Goal: Transaction & Acquisition: Purchase product/service

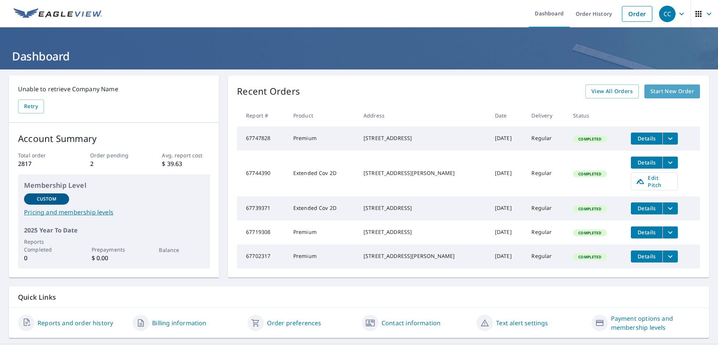
click at [682, 93] on span "Start New Order" at bounding box center [672, 91] width 44 height 9
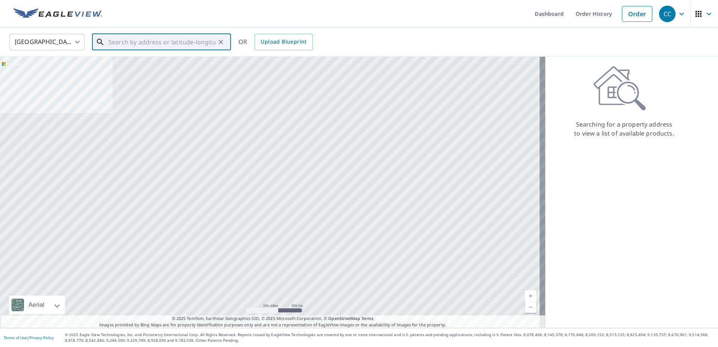
click at [112, 42] on input "text" at bounding box center [161, 42] width 107 height 21
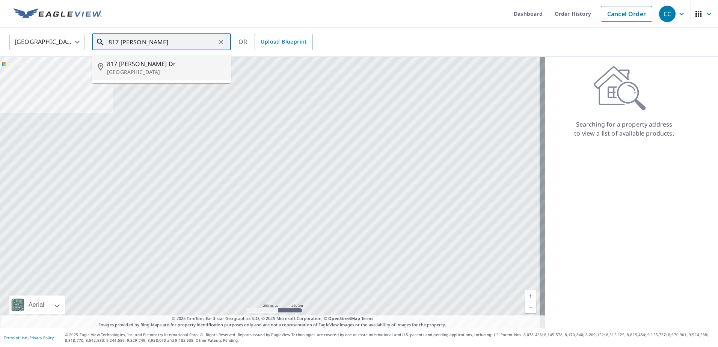
click at [116, 65] on span "817 [PERSON_NAME] Dr" at bounding box center [166, 63] width 118 height 9
type input "[STREET_ADDRESS][PERSON_NAME][PERSON_NAME]"
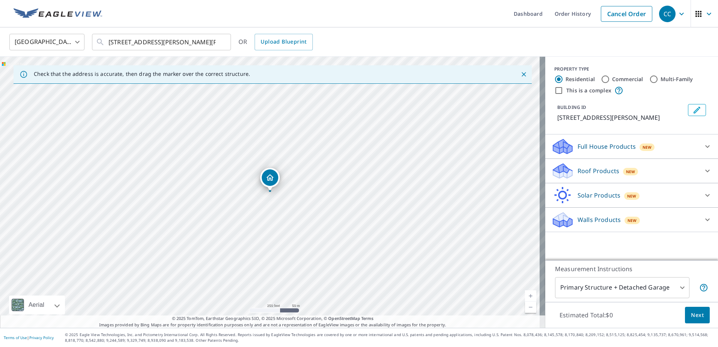
click at [553, 173] on icon at bounding box center [562, 168] width 19 height 9
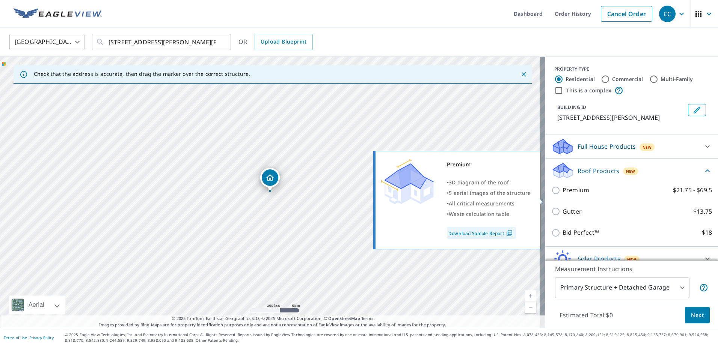
click at [551, 195] on input "Premium $21.75 - $69.5" at bounding box center [556, 190] width 11 height 9
checkbox input "true"
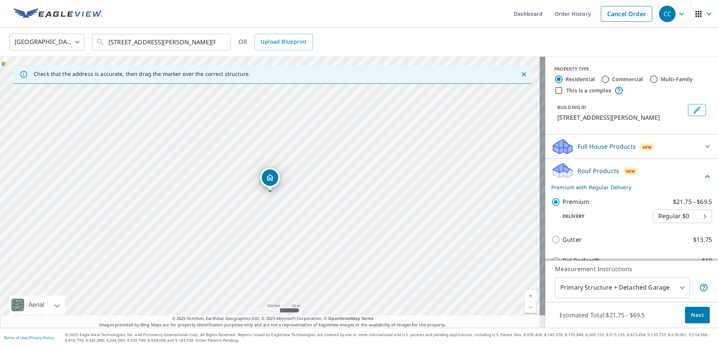
click at [697, 318] on span "Next" at bounding box center [697, 314] width 13 height 9
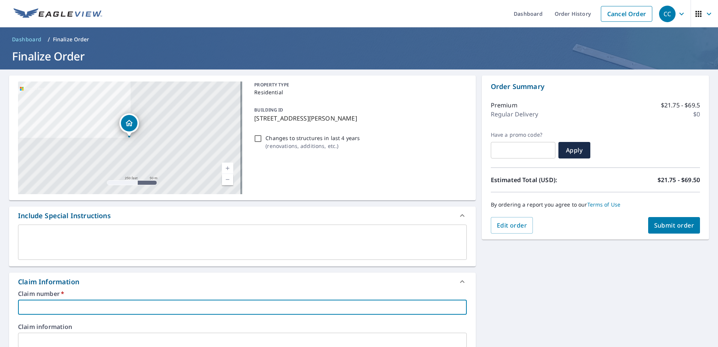
click at [55, 309] on input "text" at bounding box center [242, 307] width 449 height 15
type input "BERKELEY 1"
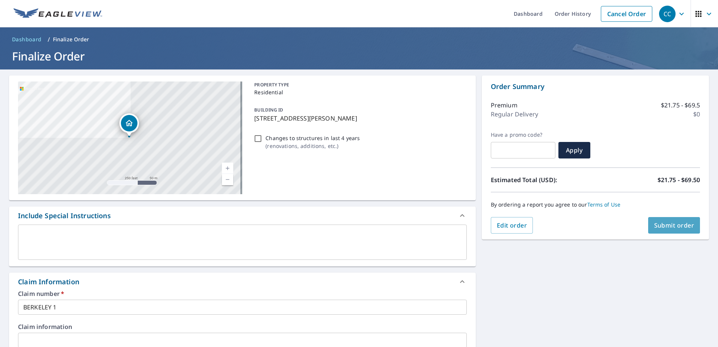
click at [666, 224] on span "Submit order" at bounding box center [674, 225] width 40 height 8
checkbox input "true"
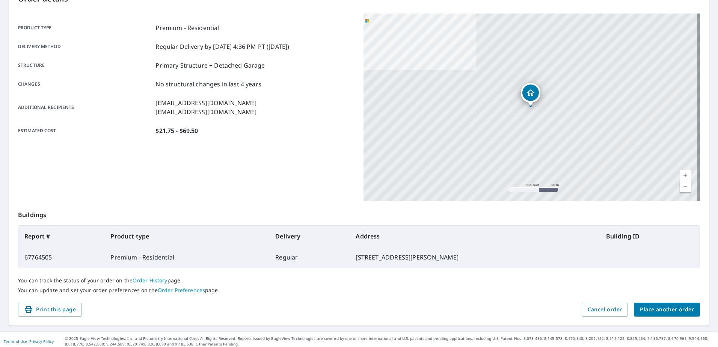
scroll to position [95, 0]
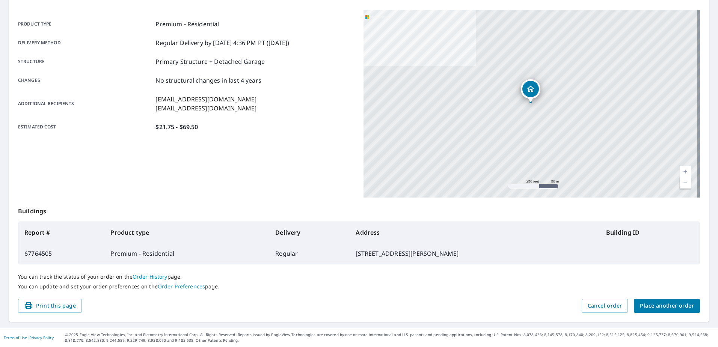
click at [642, 303] on span "Place another order" at bounding box center [667, 305] width 54 height 9
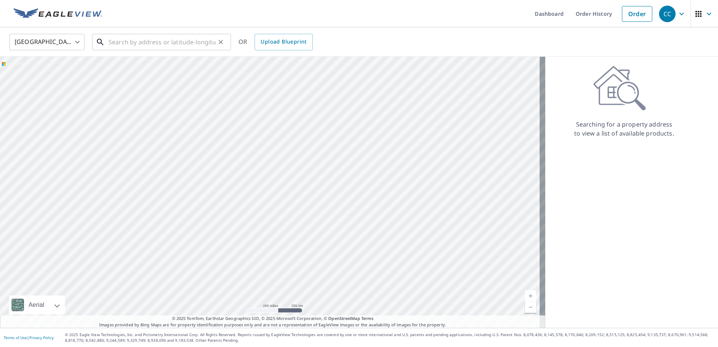
click at [135, 44] on input "text" at bounding box center [161, 42] width 107 height 21
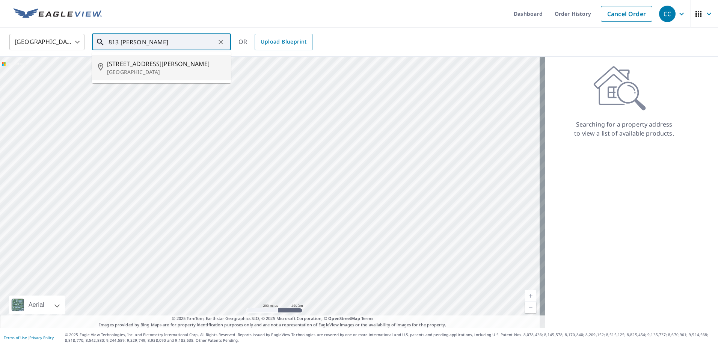
click at [130, 65] on span "[STREET_ADDRESS][PERSON_NAME]" at bounding box center [166, 63] width 118 height 9
type input "[STREET_ADDRESS][PERSON_NAME][PERSON_NAME]"
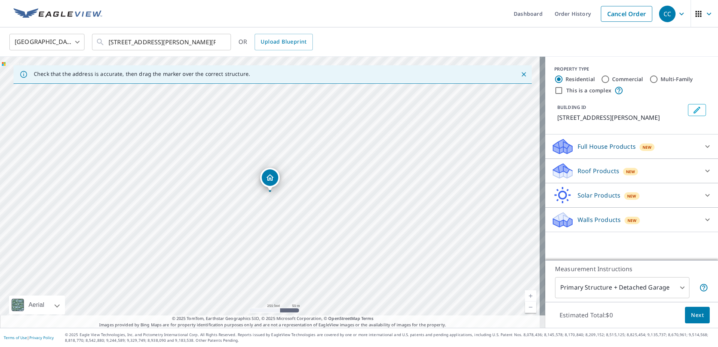
click at [558, 173] on icon at bounding box center [562, 168] width 19 height 9
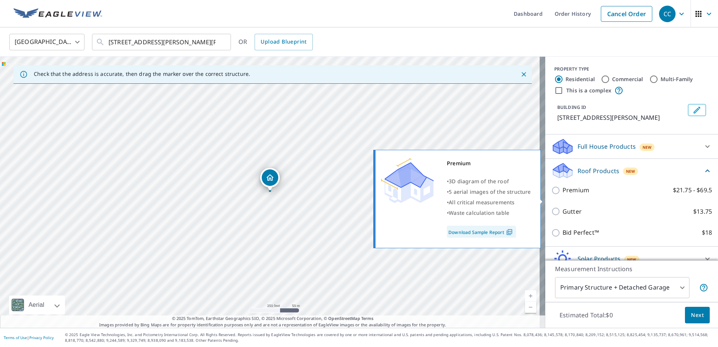
click at [551, 195] on input "Premium $21.75 - $69.5" at bounding box center [556, 190] width 11 height 9
checkbox input "true"
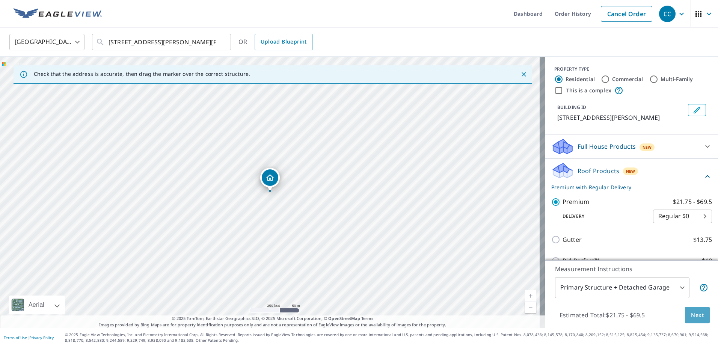
click at [694, 316] on span "Next" at bounding box center [697, 314] width 13 height 9
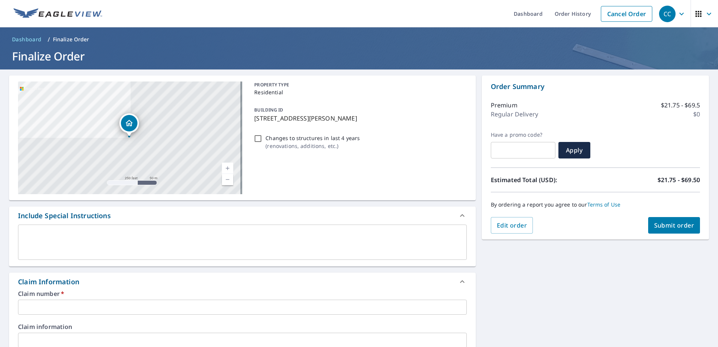
click at [51, 307] on input "text" at bounding box center [242, 307] width 449 height 15
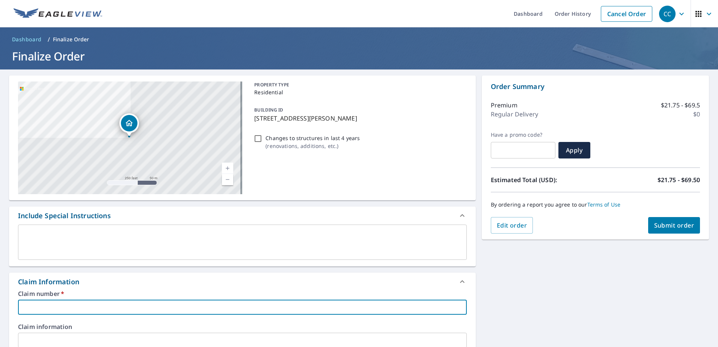
type input "BERKELEY 2"
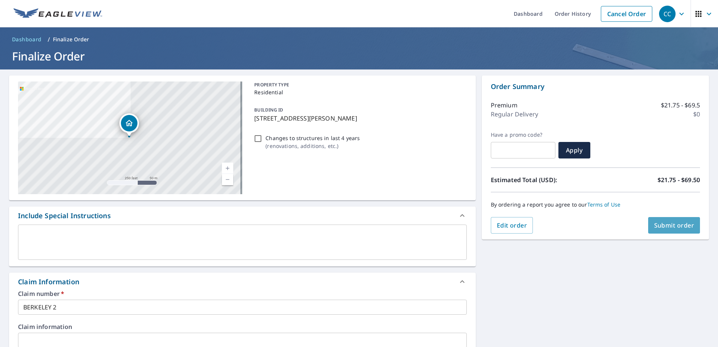
click at [658, 224] on span "Submit order" at bounding box center [674, 225] width 40 height 8
checkbox input "true"
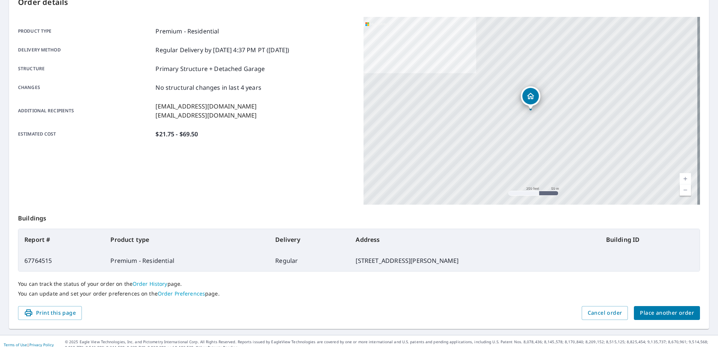
scroll to position [95, 0]
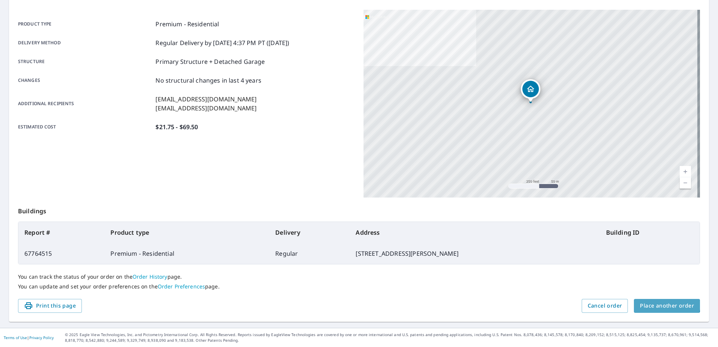
click at [656, 301] on span "Place another order" at bounding box center [667, 305] width 54 height 9
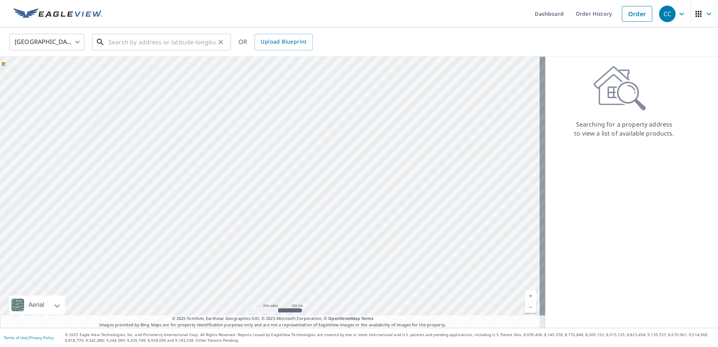
click at [123, 47] on input "text" at bounding box center [161, 42] width 107 height 21
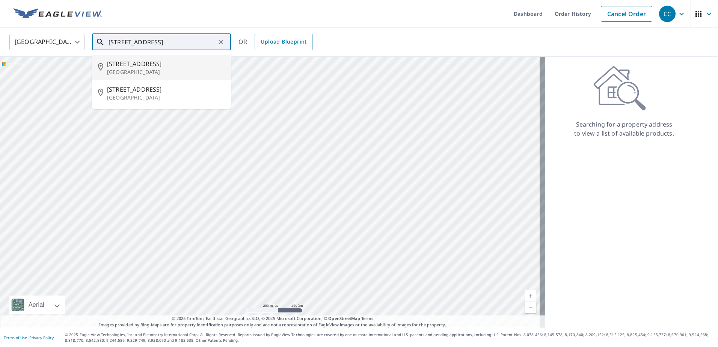
click at [117, 67] on span "[STREET_ADDRESS]" at bounding box center [166, 63] width 118 height 9
type input "[STREET_ADDRESS]"
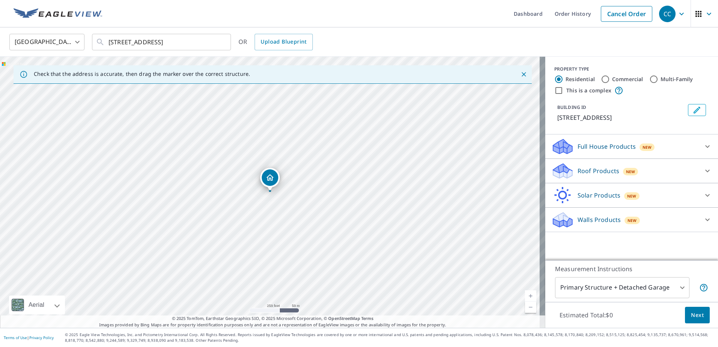
click at [559, 173] on icon at bounding box center [560, 174] width 14 height 8
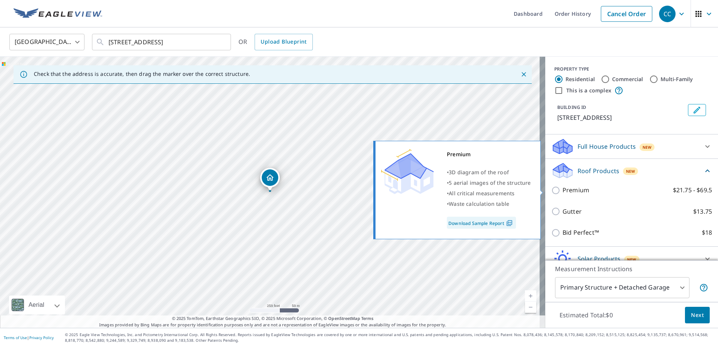
click at [552, 193] on input "Premium $21.75 - $69.5" at bounding box center [556, 190] width 11 height 9
checkbox input "true"
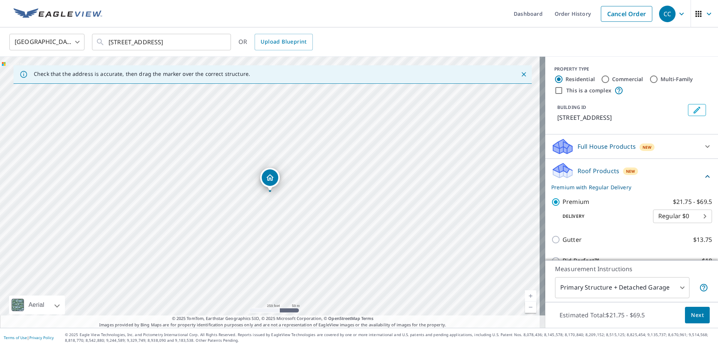
click at [691, 316] on span "Next" at bounding box center [697, 314] width 13 height 9
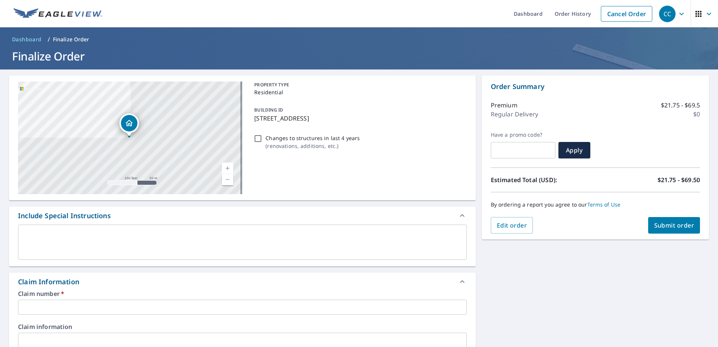
click at [68, 310] on input "text" at bounding box center [242, 307] width 449 height 15
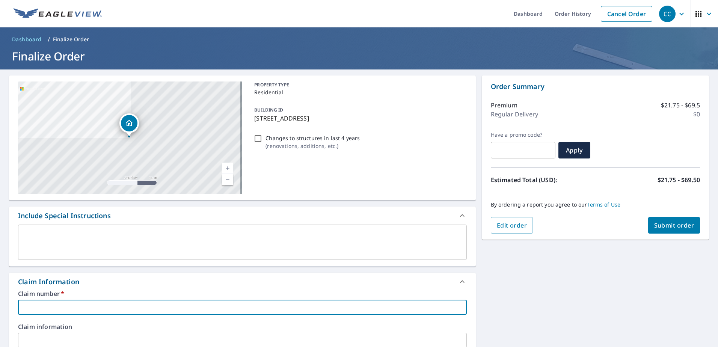
type input "BERKELEY 3"
click at [668, 225] on span "Submit order" at bounding box center [674, 225] width 40 height 8
checkbox input "true"
